Goal: Task Accomplishment & Management: Use online tool/utility

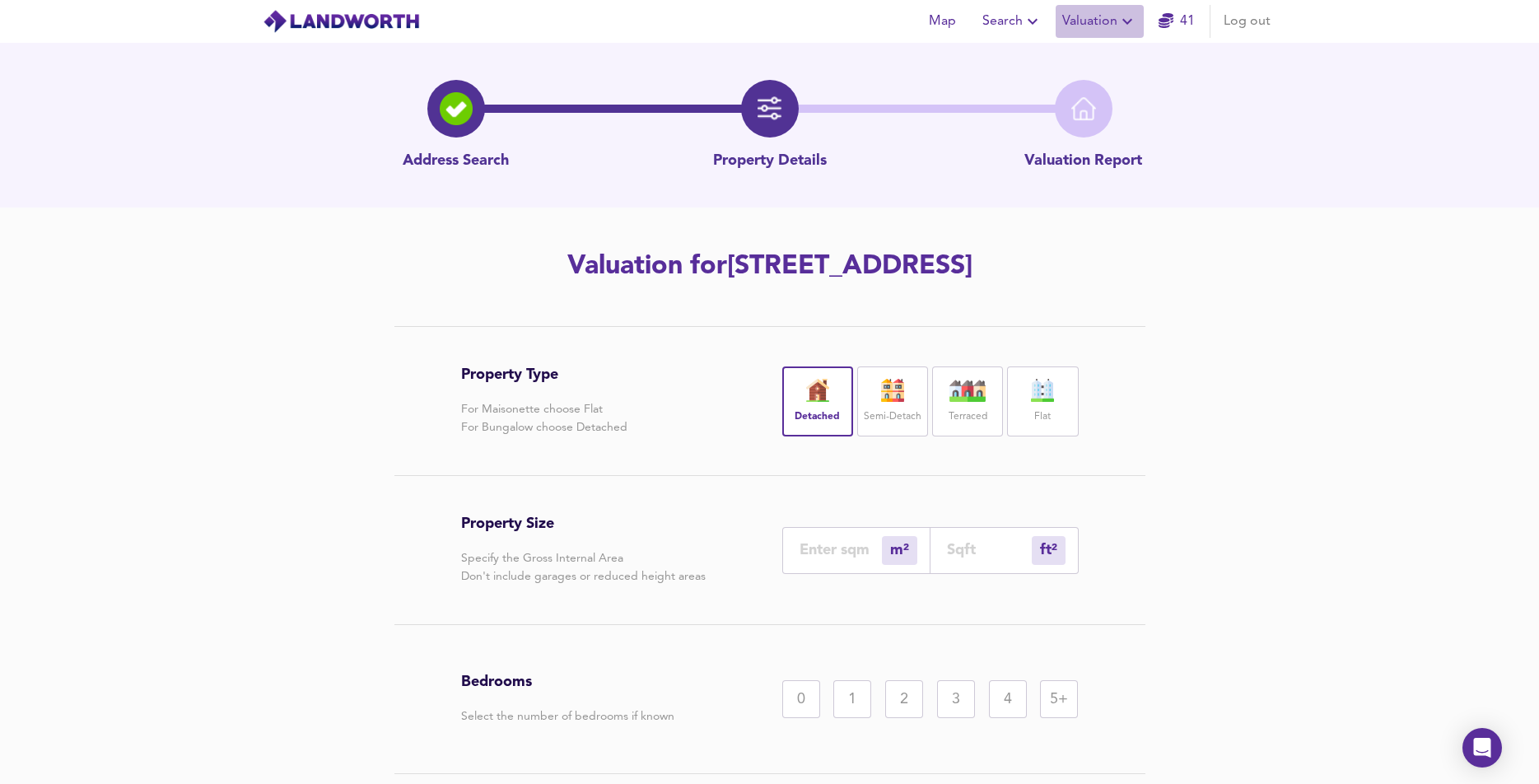
click at [1112, 15] on span "Valuation" at bounding box center [1099, 22] width 75 height 23
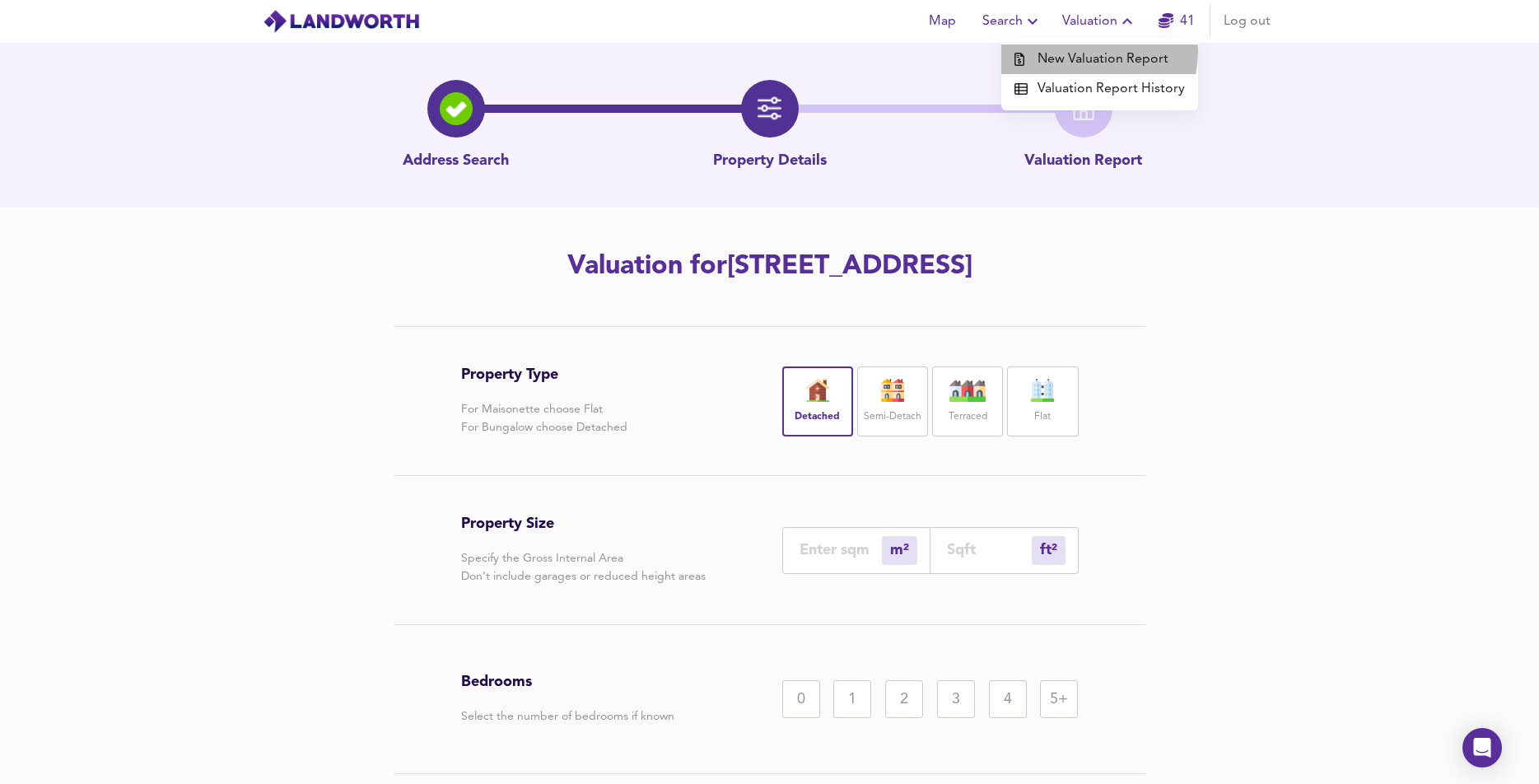
click at [1092, 52] on li "New Valuation Report" at bounding box center [1100, 58] width 197 height 30
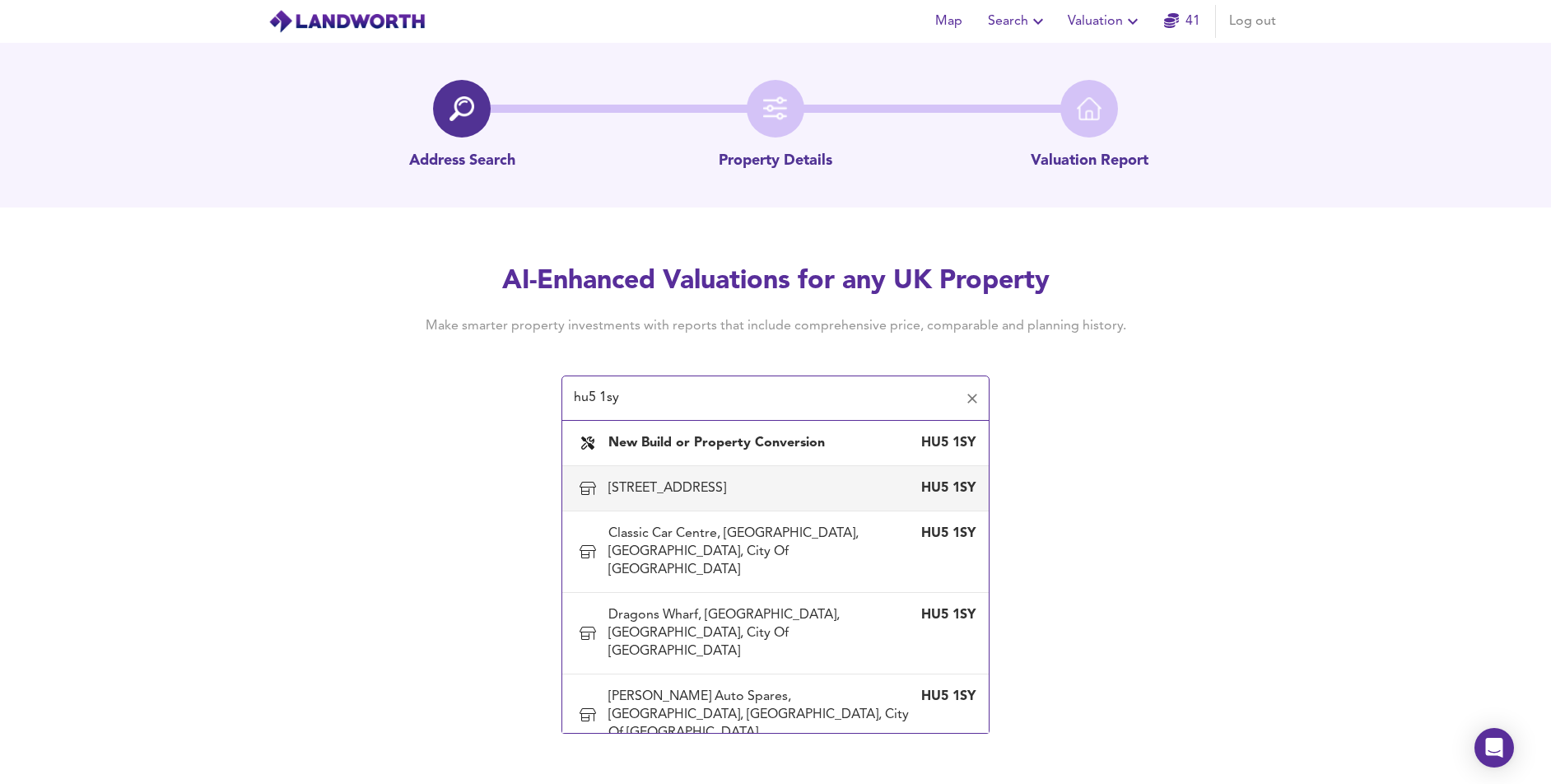
click at [733, 489] on div "[STREET_ADDRESS]" at bounding box center [670, 488] width 124 height 18
type input "[STREET_ADDRESS]"
